Goal: Task Accomplishment & Management: Complete application form

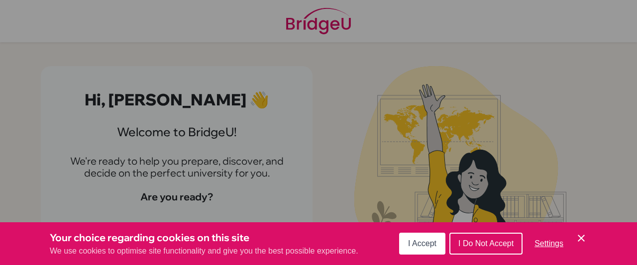
click at [490, 242] on span "I Do Not Accept" at bounding box center [485, 243] width 55 height 8
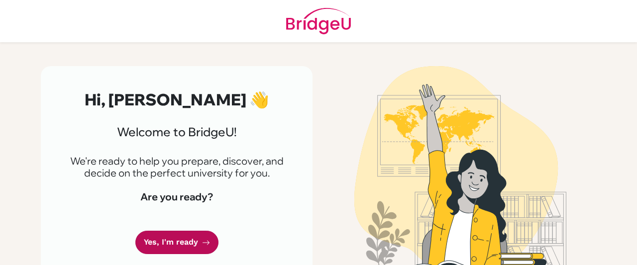
click at [186, 236] on link "Yes, I'm ready" at bounding box center [176, 242] width 83 height 23
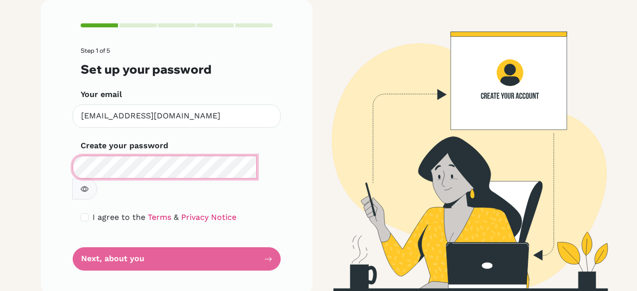
scroll to position [56, 0]
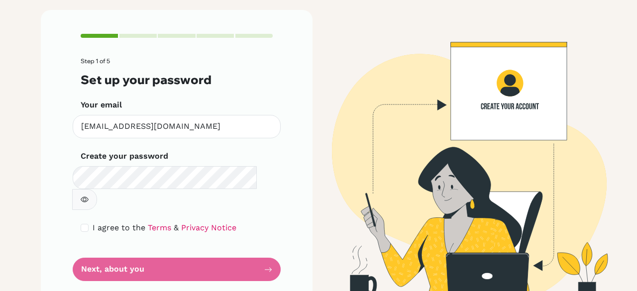
click at [181, 255] on form "Step 1 of 5 Set up your password Your email [EMAIL_ADDRESS][DOMAIN_NAME] Invali…" at bounding box center [177, 169] width 192 height 223
click at [181, 249] on form "Step 1 of 5 Set up your password Your email [EMAIL_ADDRESS][DOMAIN_NAME] Invali…" at bounding box center [177, 169] width 192 height 223
click at [97, 189] on button "button" at bounding box center [84, 199] width 25 height 21
click at [206, 244] on form "Step 1 of 5 Set up your password Your email [EMAIL_ADDRESS][DOMAIN_NAME] Invali…" at bounding box center [177, 169] width 192 height 223
click at [192, 246] on form "Step 1 of 5 Set up your password Your email [EMAIL_ADDRESS][DOMAIN_NAME] Invali…" at bounding box center [177, 169] width 192 height 223
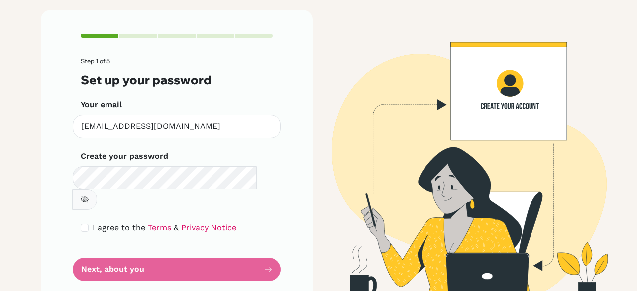
click at [123, 248] on form "Step 1 of 5 Set up your password Your email [EMAIL_ADDRESS][DOMAIN_NAME] Invali…" at bounding box center [177, 169] width 192 height 223
click at [264, 235] on form "Step 1 of 5 Set up your password Your email [EMAIL_ADDRESS][DOMAIN_NAME] Invali…" at bounding box center [177, 169] width 192 height 223
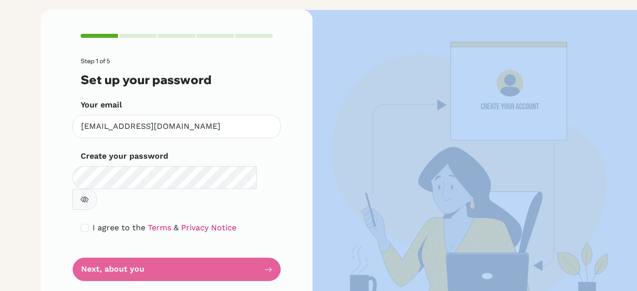
drag, startPoint x: 264, startPoint y: 235, endPoint x: 239, endPoint y: 246, distance: 26.5
click at [239, 246] on form "Step 1 of 5 Set up your password Your email [EMAIL_ADDRESS][DOMAIN_NAME] Invali…" at bounding box center [177, 169] width 192 height 223
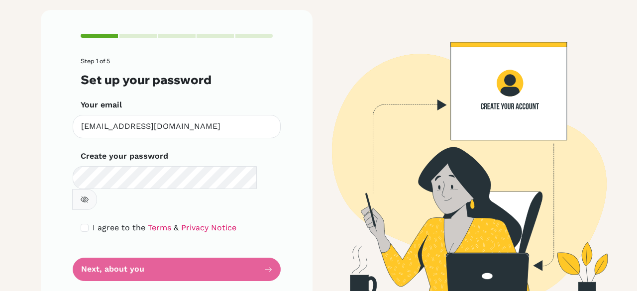
click at [282, 202] on div "Step 1 of 5 Set up your password Your email [EMAIL_ADDRESS][DOMAIN_NAME] Invali…" at bounding box center [177, 157] width 272 height 295
click at [82, 224] on input "checkbox" at bounding box center [85, 228] width 8 height 8
checkbox input "true"
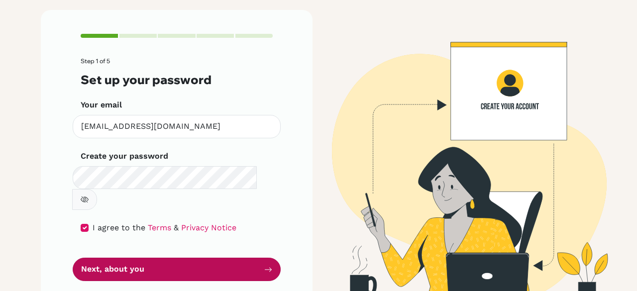
click at [101, 258] on button "Next, about you" at bounding box center [177, 269] width 208 height 23
